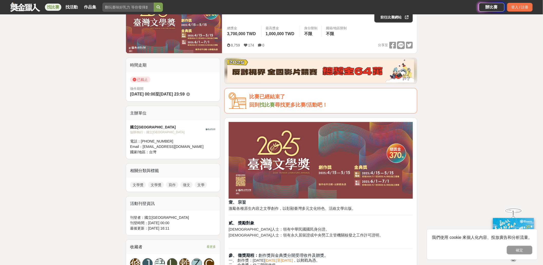
scroll to position [85, 0]
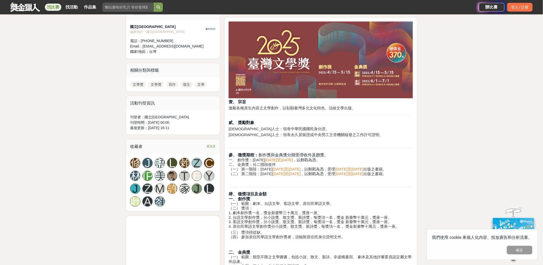
scroll to position [257, 0]
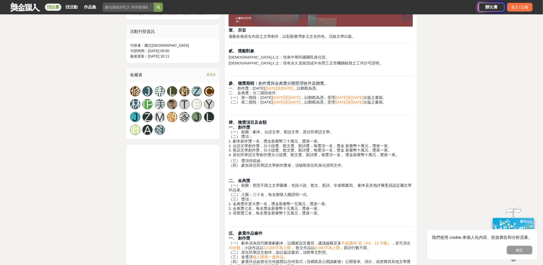
click at [391, 128] on h4 "肆、 徵獎項目及金額 一、 創作獎 （一） 範圍：劇本、台語文學、客語文學、原住民華語文學。 （二） 獎項： 1. 劇本創作獎一名，獎金新臺幣三十萬元，獎座一…" at bounding box center [321, 138] width 184 height 37
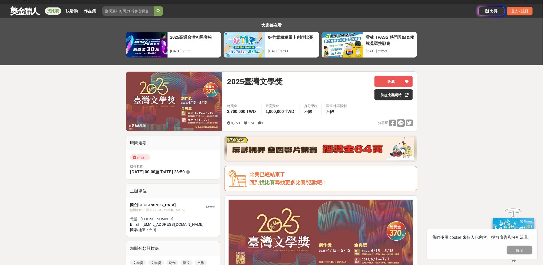
scroll to position [0, 0]
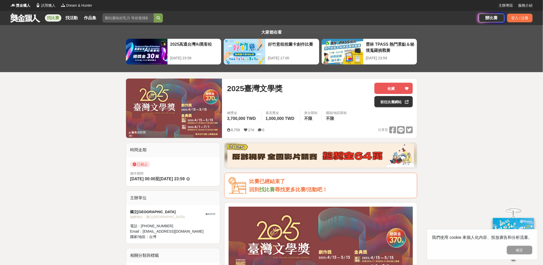
click at [51, 16] on link "找比賽" at bounding box center [53, 17] width 16 height 7
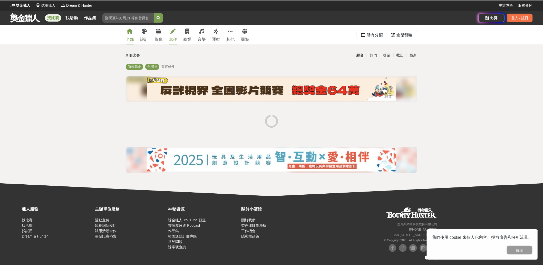
click at [176, 36] on div "寫作" at bounding box center [173, 39] width 8 height 6
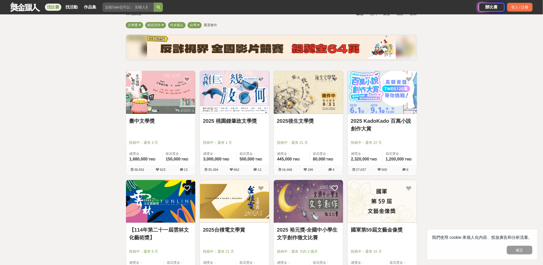
scroll to position [85, 0]
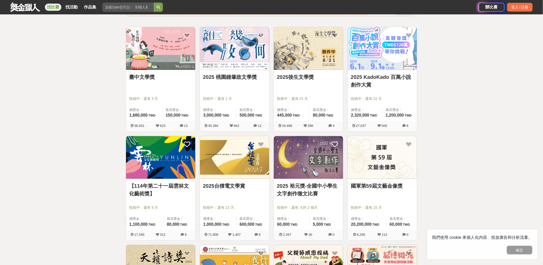
click at [237, 178] on img at bounding box center [234, 157] width 69 height 43
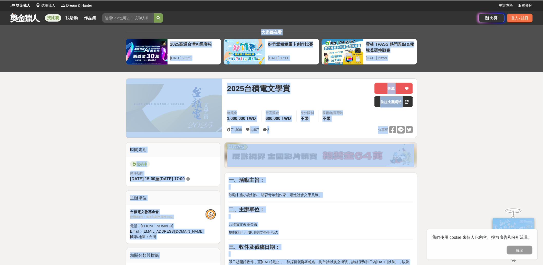
click at [288, 196] on p "鼓勵中篇小說創作，培育青年創作家，增進社會文學風氣。" at bounding box center [321, 194] width 184 height 5
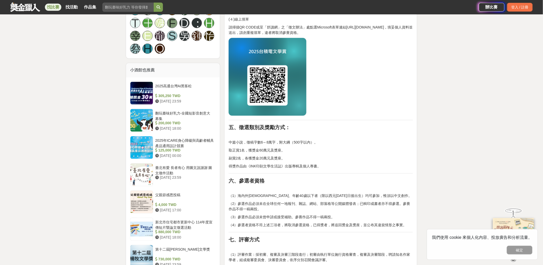
scroll to position [456, 0]
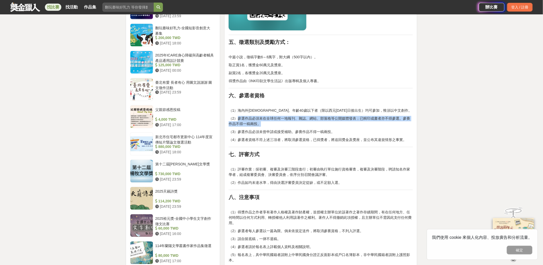
drag, startPoint x: 265, startPoint y: 123, endPoint x: 237, endPoint y: 118, distance: 28.3
click at [237, 118] on p "（2）參選作品必須未在全球任何一地報刊、雜誌、網站、部落格等公開媒體發表；已輯印成書者亦不得參選。參賽作品不得一稿兩投。" at bounding box center [321, 121] width 184 height 11
click at [328, 116] on p "（2）參選作品必須未在全球任何一地報刊、雜誌、網站、部落格等公開媒體發表；已輯印成書者亦不得參選。參賽作品不得一稿兩投。" at bounding box center [321, 121] width 184 height 11
drag, startPoint x: 262, startPoint y: 123, endPoint x: 238, endPoint y: 118, distance: 24.2
click at [238, 118] on p "（2）參選作品必須未在全球任何一地報刊、雜誌、網站、部落格等公開媒體發表；已輯印成書者亦不得參選。參賽作品不得一稿兩投。" at bounding box center [321, 121] width 184 height 11
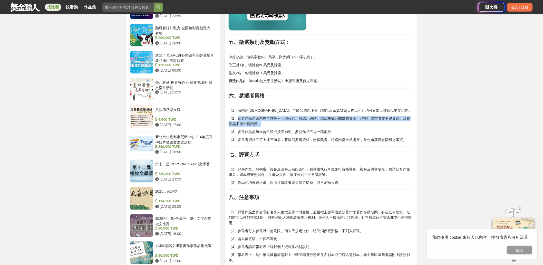
click at [238, 118] on p "（2）參選作品必須未在全球任何一地報刊、雜誌、網站、部落格等公開媒體發表；已輯印成書者亦不得參選。參賽作品不得一稿兩投。" at bounding box center [321, 121] width 184 height 11
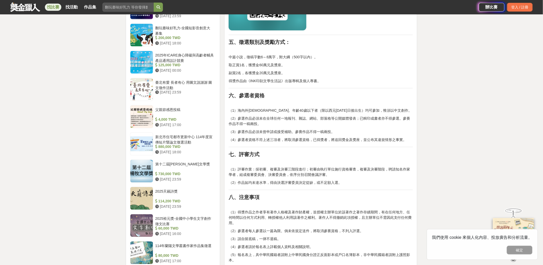
click at [362, 114] on div "一、活動主旨： 鼓勵中篇小說創作，培育青年創作家，增進社會文學風氣。 二、主辦單位： 台積電文教基金會 規劃執行：INK印刻文學生活誌 三、收件及截稿日期： …" at bounding box center [321, 46] width 184 height 650
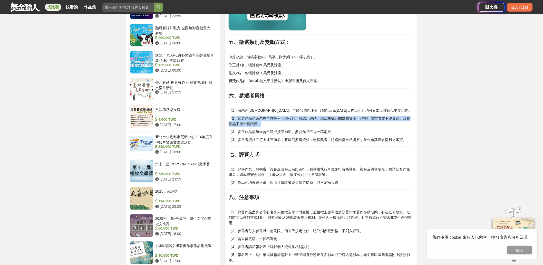
drag, startPoint x: 252, startPoint y: 124, endPoint x: 233, endPoint y: 119, distance: 19.7
click at [233, 119] on p "（2）參選作品必須未在全球任何一地報刊、雜誌、網站、部落格等公開媒體發表；已輯印成書者亦不得參選。參賽作品不得一稿兩投。" at bounding box center [321, 121] width 184 height 11
click at [379, 120] on p "（2）參選作品必須未在全球任何一地報刊、雜誌、網站、部落格等公開媒體發表；已輯印成書者亦不得參選。參賽作品不得一稿兩投。" at bounding box center [321, 121] width 184 height 11
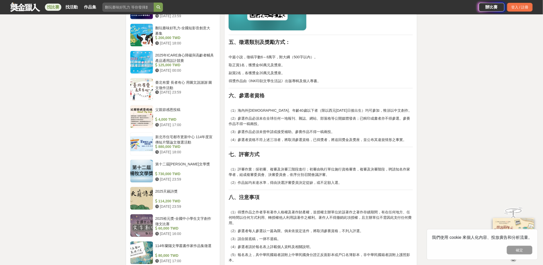
click at [420, 131] on div "2025台積電文學賞 收藏 前往比賽網站 總獎金 1,000,000 TWD 最高獎金 600,000 TWD 身分限制 不限 國籍/地區限制 不限 71,9…" at bounding box center [272, 106] width 300 height 968
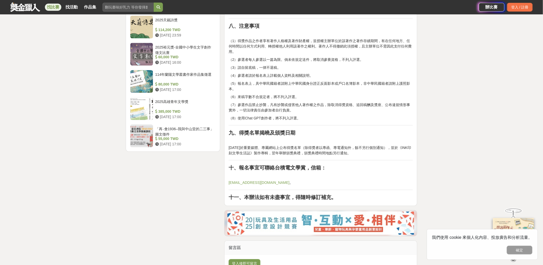
scroll to position [513, 0]
